Goal: Task Accomplishment & Management: Manage account settings

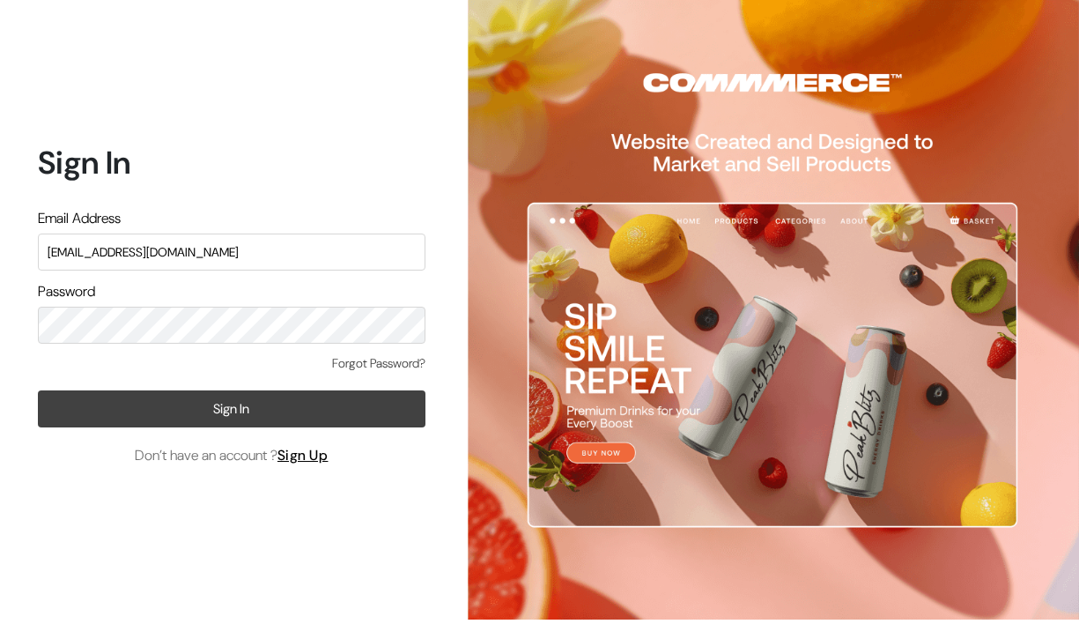
click at [169, 402] on button "Sign In" at bounding box center [232, 408] width 388 height 37
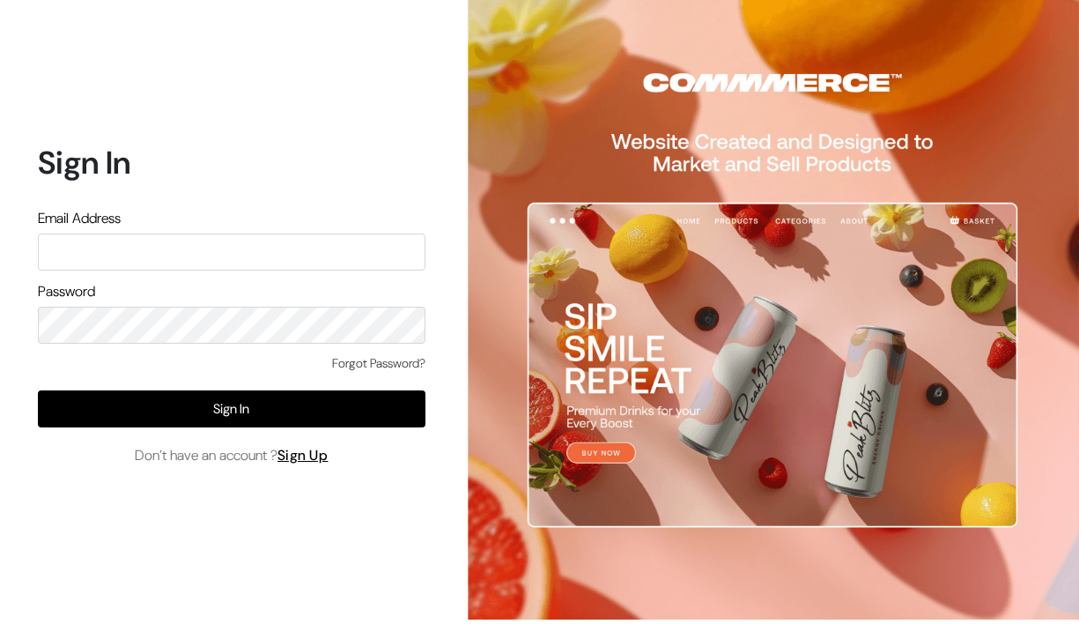
click at [209, 252] on input "text" at bounding box center [232, 251] width 388 height 37
type input "[EMAIL_ADDRESS][DOMAIN_NAME]"
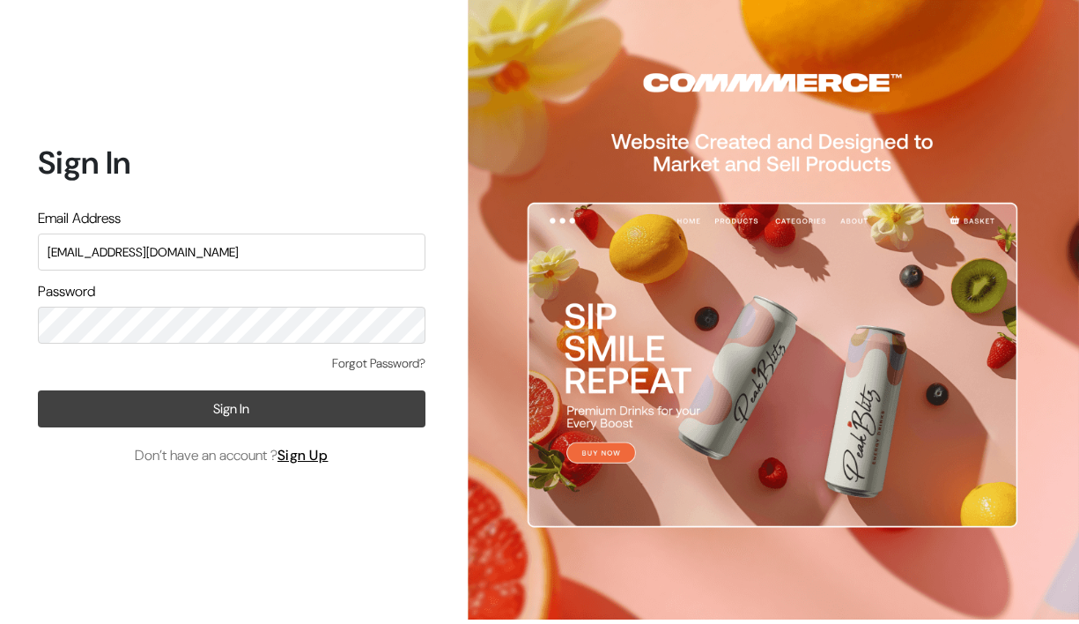
click at [198, 408] on button "Sign In" at bounding box center [232, 408] width 388 height 37
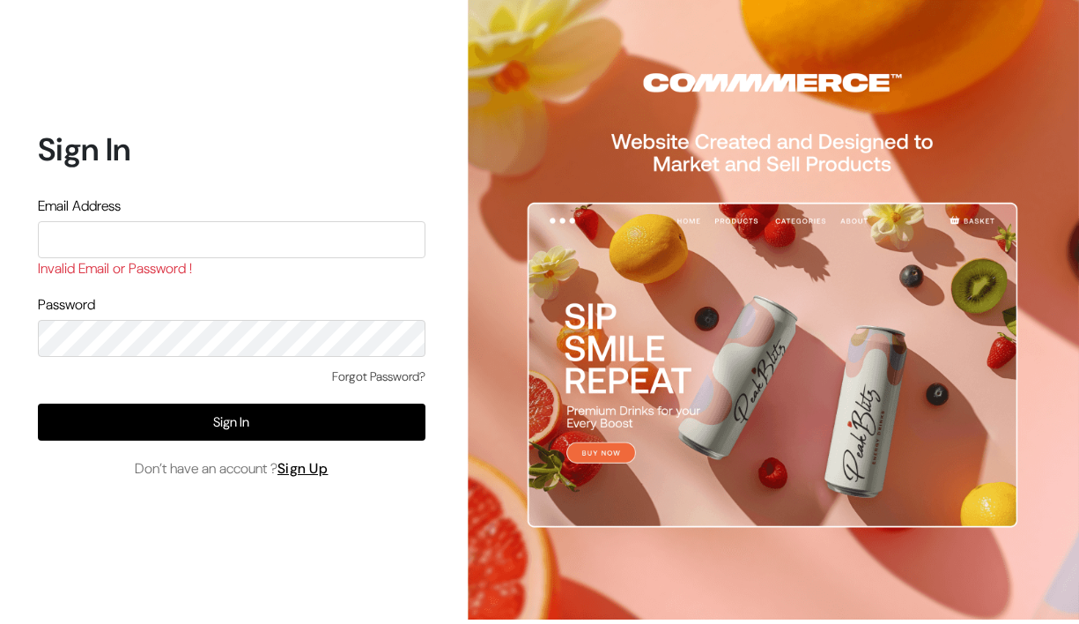
click at [301, 246] on input "text" at bounding box center [232, 239] width 388 height 37
type input "[EMAIL_ADDRESS][DOMAIN_NAME]"
click at [390, 373] on link "Forgot Password?" at bounding box center [378, 376] width 93 height 18
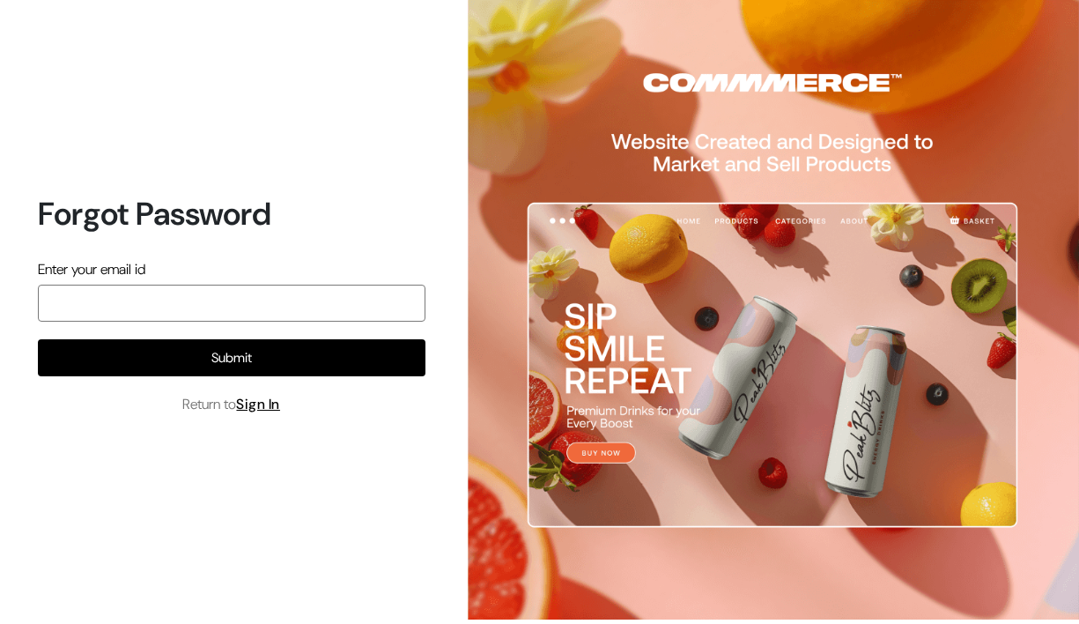
click at [160, 314] on input "email" at bounding box center [232, 302] width 388 height 37
type input "anshdwivedi4511@gmail.com"
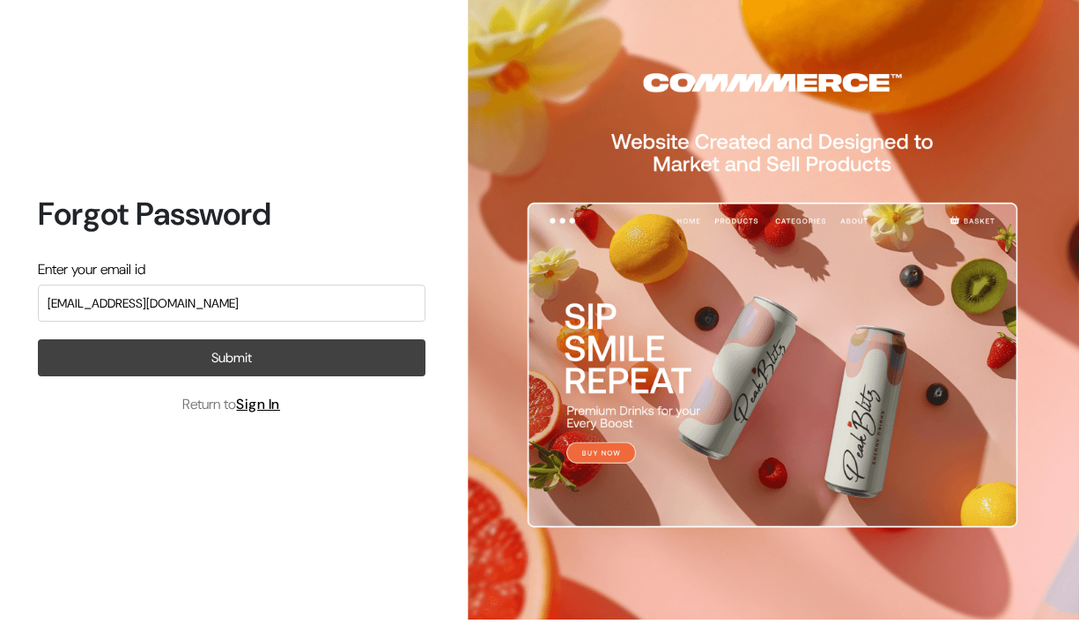
click at [226, 363] on button "Submit" at bounding box center [232, 357] width 388 height 37
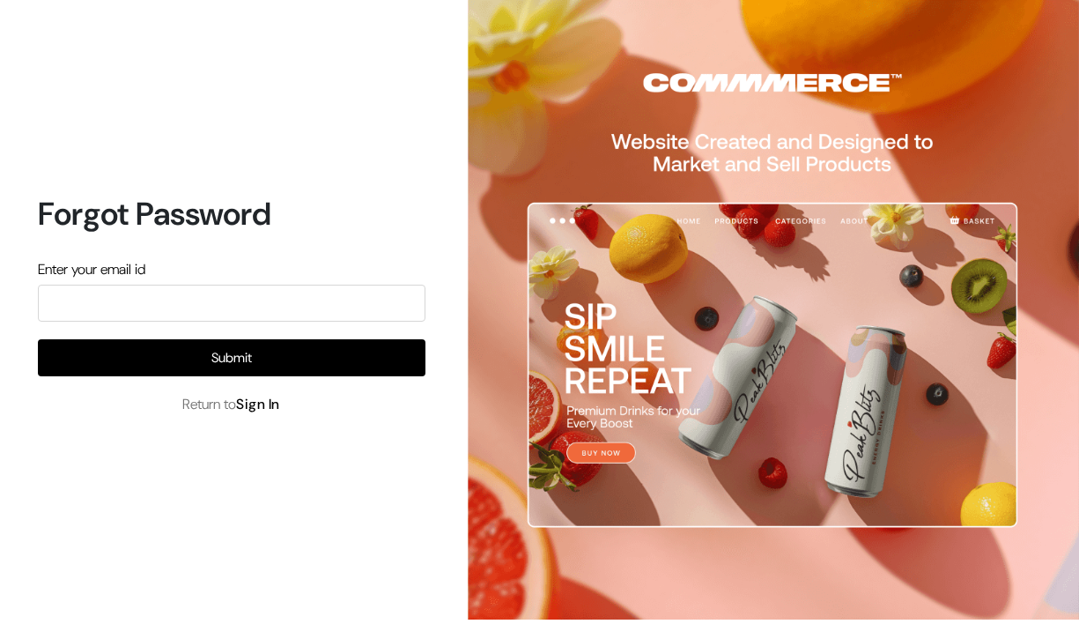
click at [267, 408] on link "Sign In" at bounding box center [258, 404] width 44 height 18
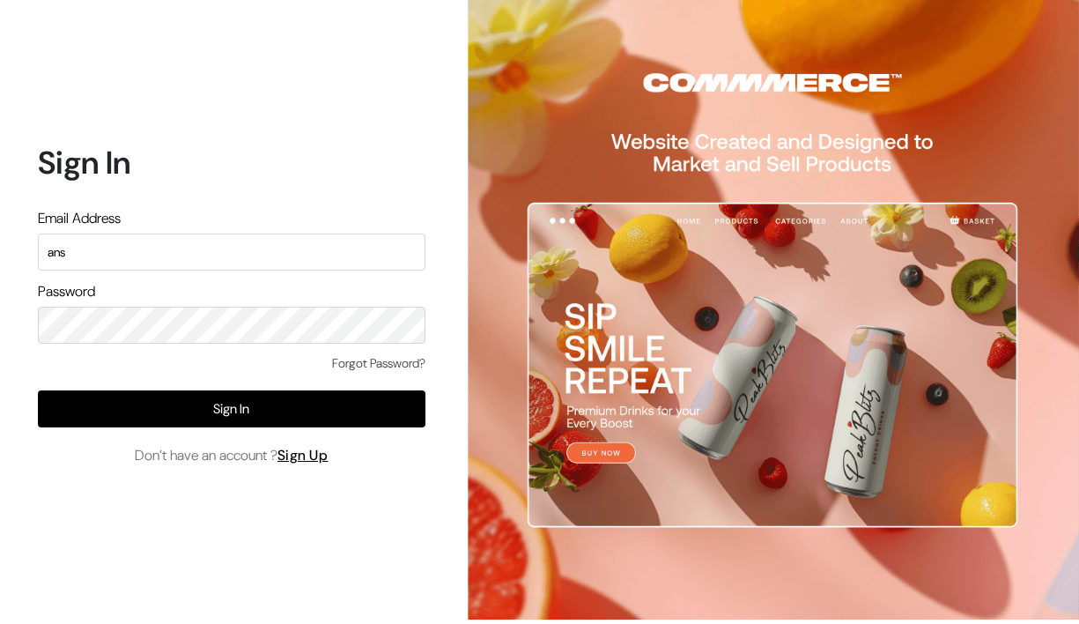
type input "anshdwivedi4511@gmail.com"
click at [366, 357] on link "Forgot Password?" at bounding box center [378, 363] width 93 height 18
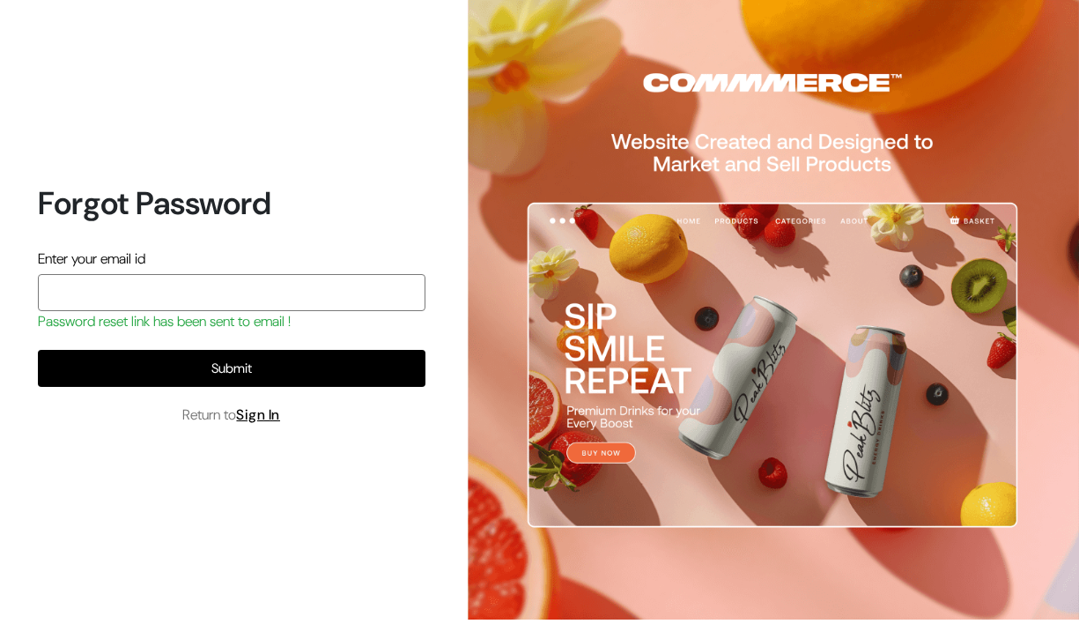
click at [125, 293] on input "email" at bounding box center [232, 292] width 388 height 37
click at [410, 507] on div "Forgot Password Enter your email id Password reset link has been sent to email …" at bounding box center [224, 312] width 449 height 624
click at [153, 295] on input "email" at bounding box center [232, 292] width 388 height 37
type input "[EMAIL_ADDRESS][DOMAIN_NAME]"
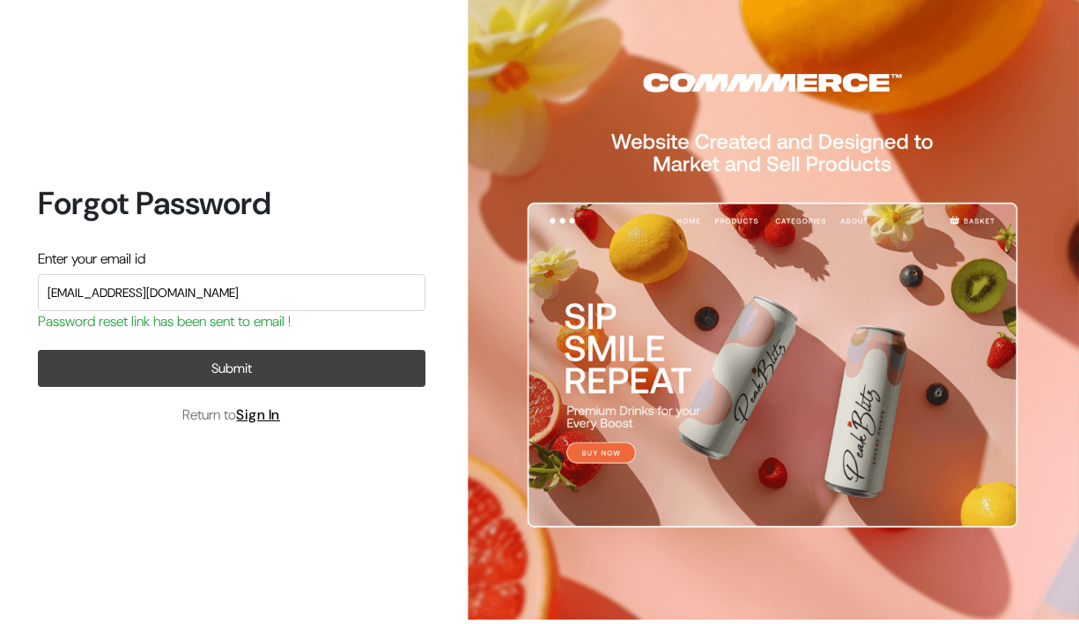
click at [188, 377] on button "Submit" at bounding box center [232, 368] width 388 height 37
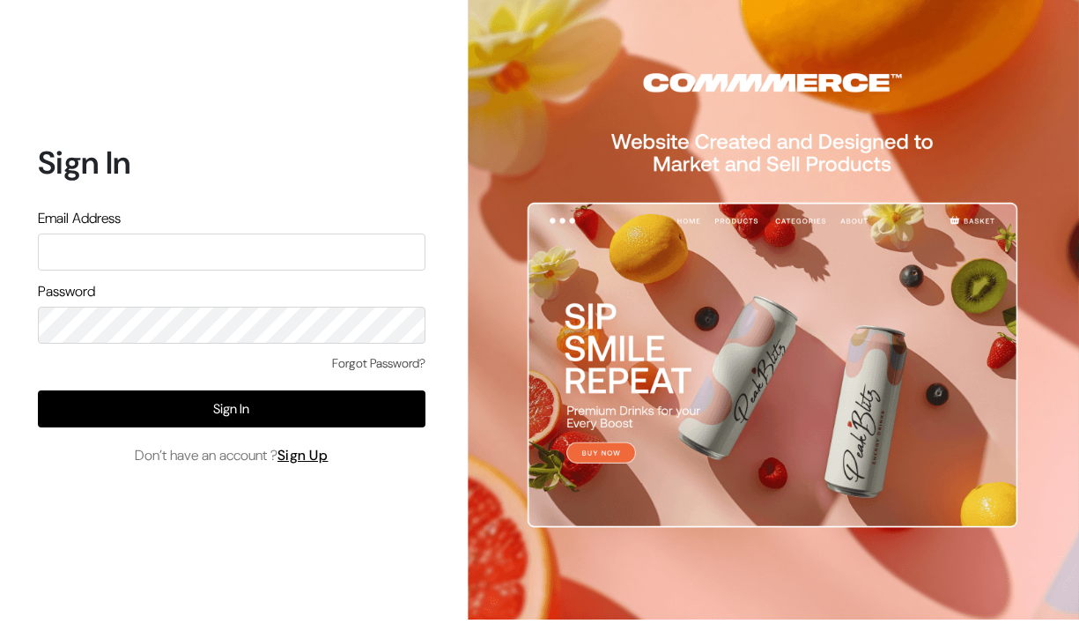
click at [173, 254] on input "text" at bounding box center [232, 251] width 388 height 37
click at [412, 509] on div "Sign In Email Address Password Forgot Password? Sign In Don’t have an account ?…" at bounding box center [224, 312] width 449 height 624
click at [212, 256] on input "text" at bounding box center [232, 251] width 388 height 37
type input "[EMAIL_ADDRESS][DOMAIN_NAME]"
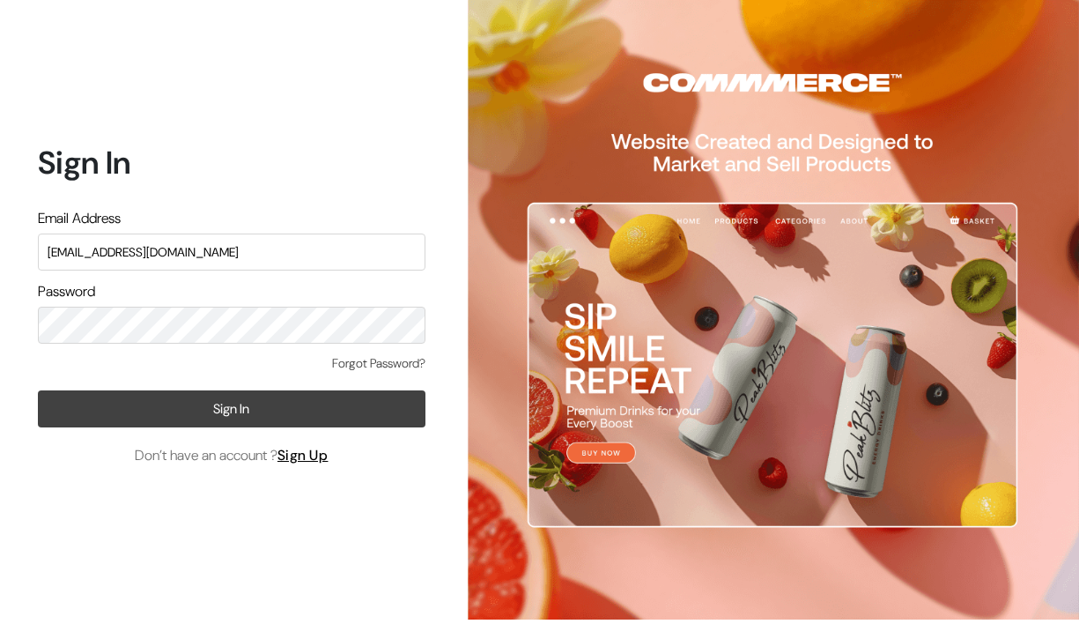
click at [244, 400] on button "Sign In" at bounding box center [232, 408] width 388 height 37
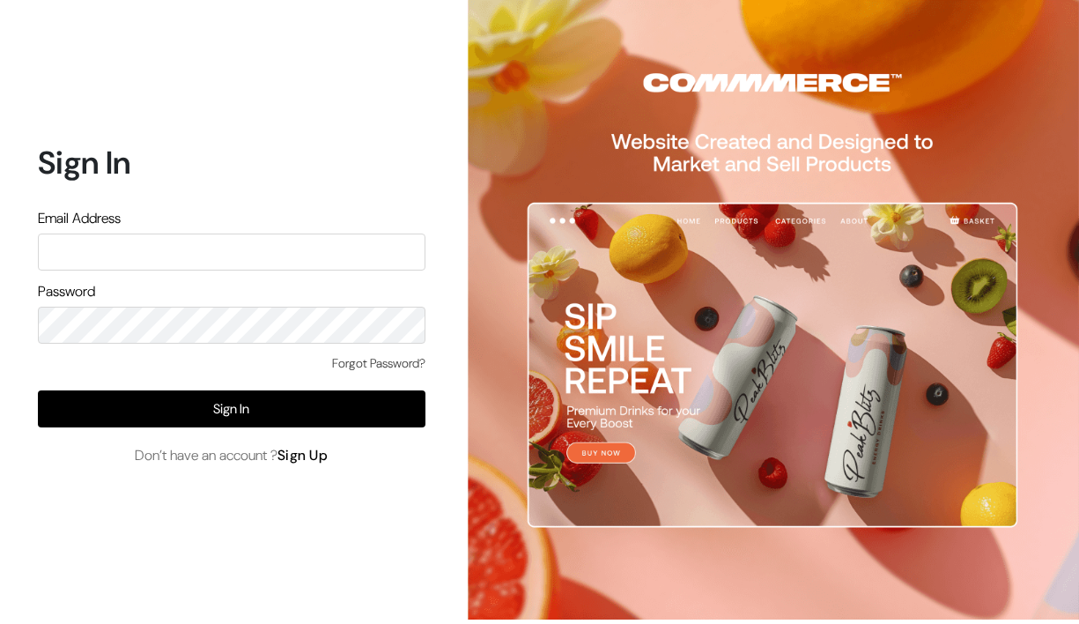
click at [316, 453] on link "Sign Up" at bounding box center [302, 455] width 51 height 18
